Goal: Task Accomplishment & Management: Use online tool/utility

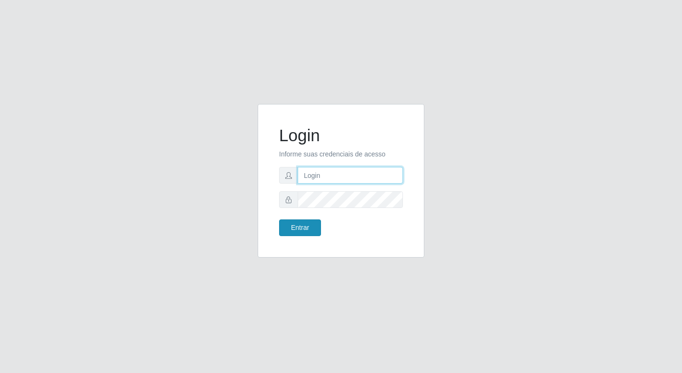
type input "elyda@quaresma"
click at [295, 219] on button "Entrar" at bounding box center [300, 227] width 42 height 17
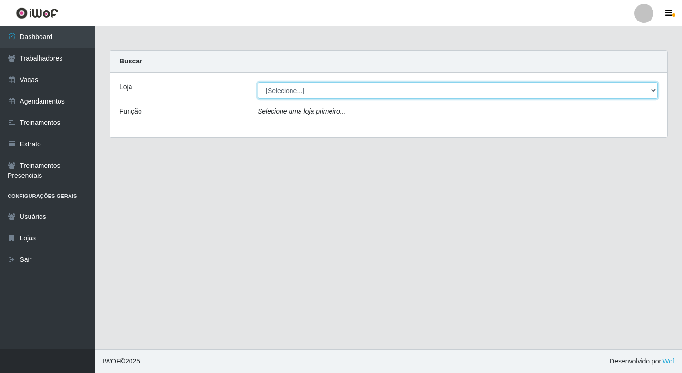
click at [288, 93] on select "[Selecione...] Super Quaresma Hortifruti" at bounding box center [458, 90] width 400 height 17
select select "511"
click at [258, 82] on select "[Selecione...] Super Quaresma Hortifruti" at bounding box center [458, 90] width 400 height 17
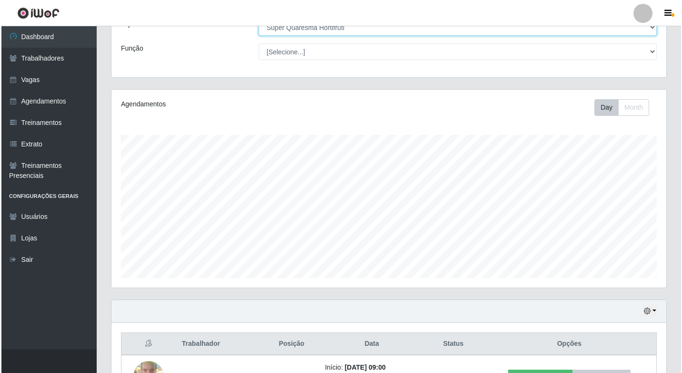
scroll to position [133, 0]
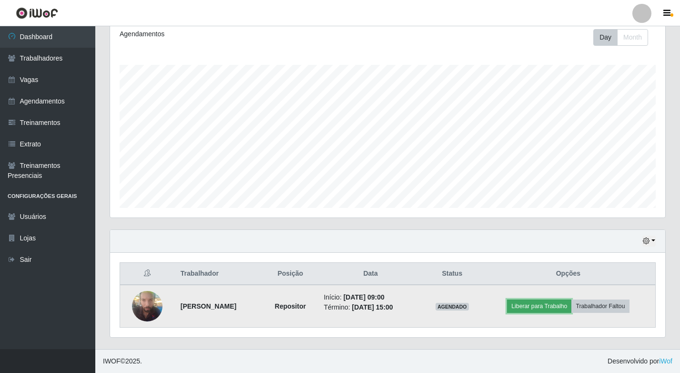
click at [535, 311] on button "Liberar para Trabalho" at bounding box center [539, 305] width 64 height 13
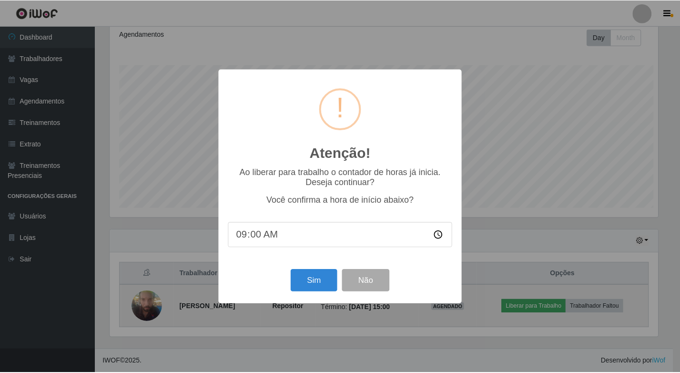
scroll to position [198, 550]
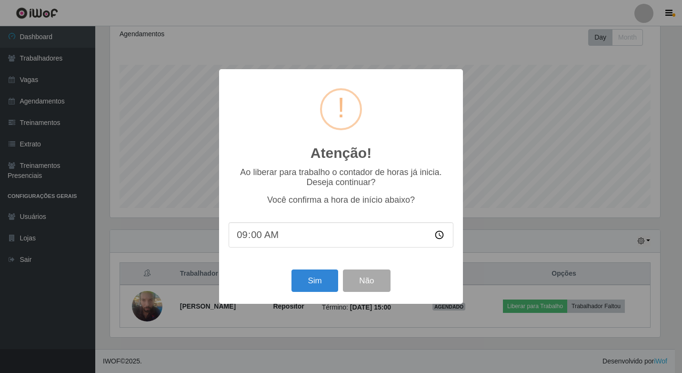
click at [272, 241] on input "09:00" at bounding box center [341, 234] width 225 height 25
click at [263, 237] on input "09:00" at bounding box center [341, 234] width 225 height 25
click at [253, 239] on input "09:00" at bounding box center [341, 234] width 225 height 25
type input "09:08"
click at [305, 280] on button "Sim" at bounding box center [315, 280] width 46 height 22
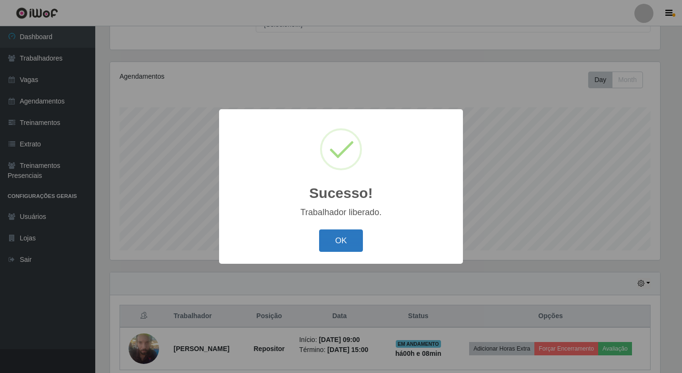
click at [354, 244] on button "OK" at bounding box center [341, 240] width 44 height 22
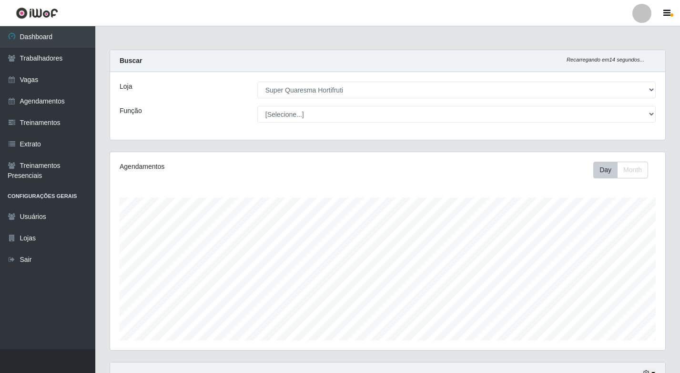
scroll to position [0, 0]
